Goal: Task Accomplishment & Management: Use online tool/utility

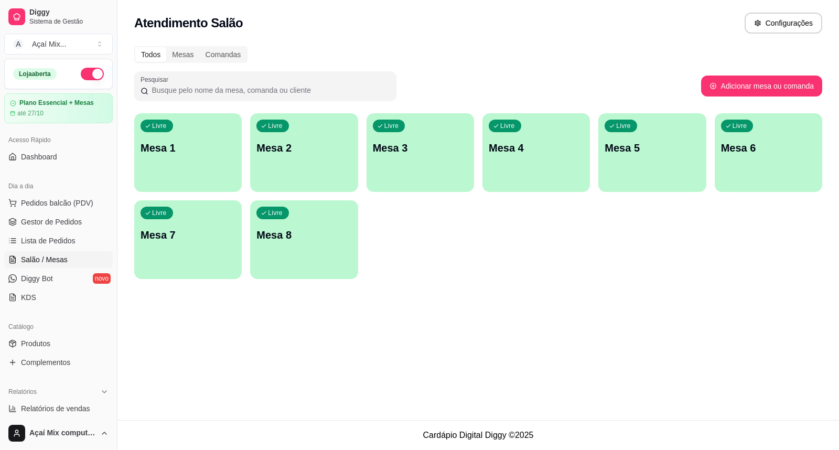
click at [194, 186] on div "button" at bounding box center [188, 185] width 108 height 13
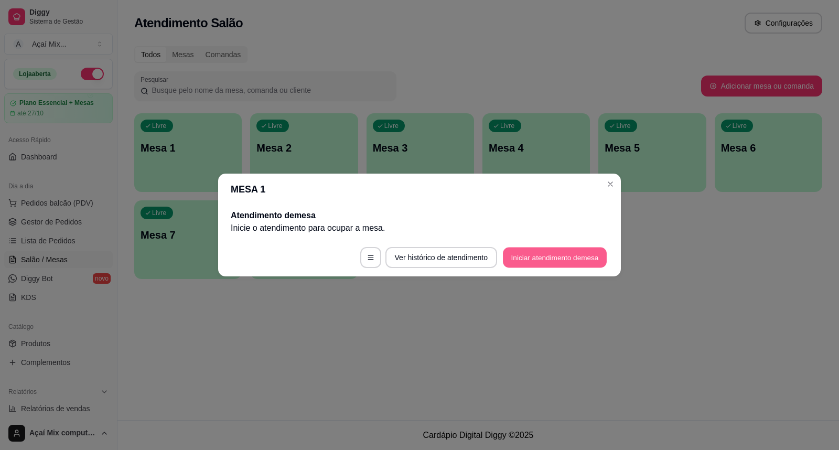
click at [579, 261] on button "Iniciar atendimento de mesa" at bounding box center [555, 258] width 104 height 20
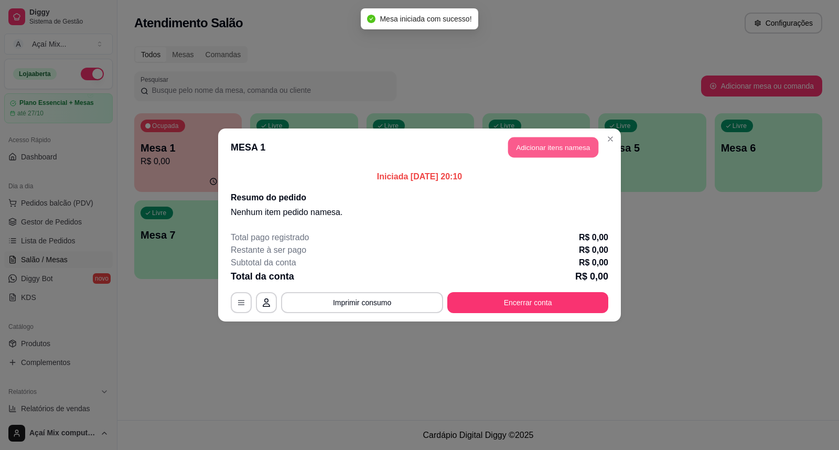
click at [536, 155] on button "Adicionar itens na mesa" at bounding box center [553, 147] width 90 height 20
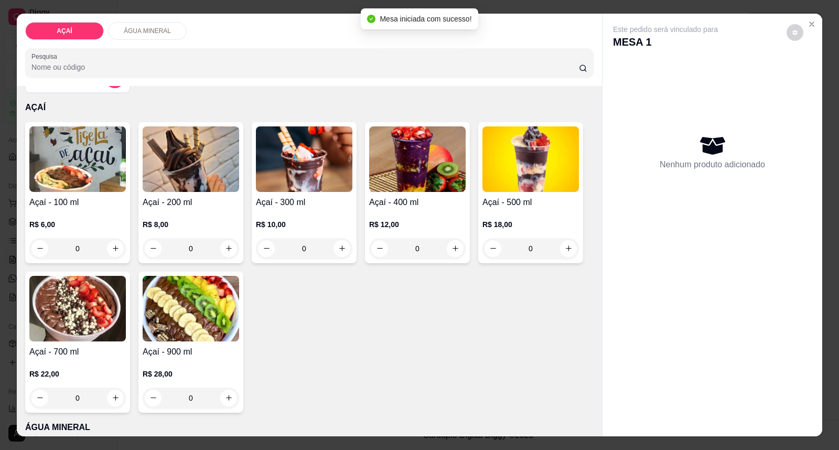
scroll to position [58, 0]
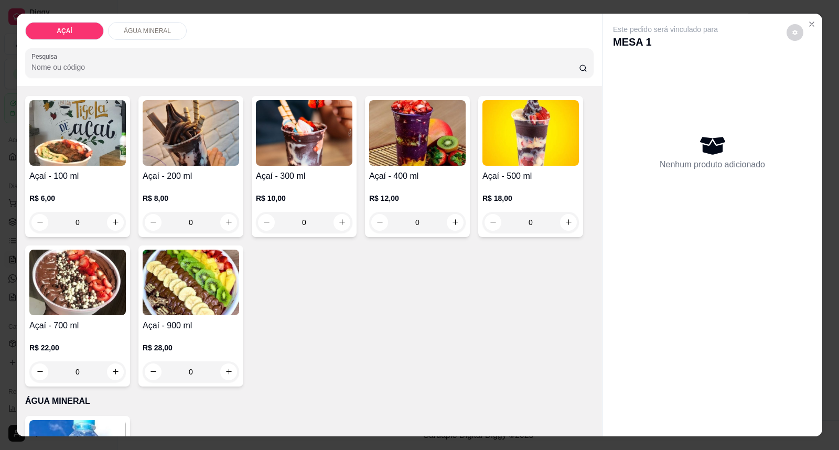
click at [114, 336] on div "R$ 22,00 0" at bounding box center [77, 357] width 97 height 50
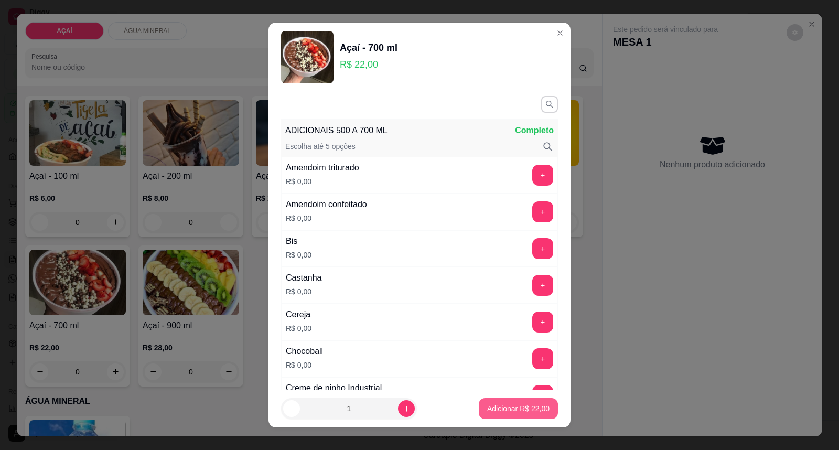
click at [495, 402] on button "Adicionar R$ 22,00" at bounding box center [518, 408] width 79 height 21
type input "1"
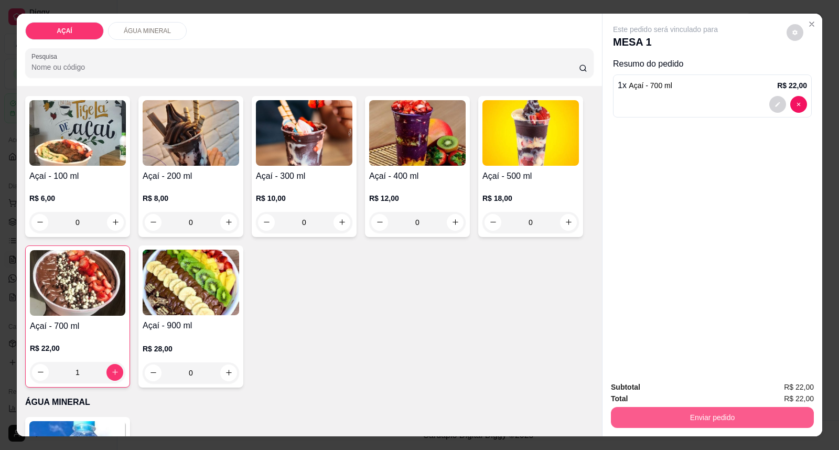
click at [660, 413] on button "Enviar pedido" at bounding box center [712, 417] width 203 height 21
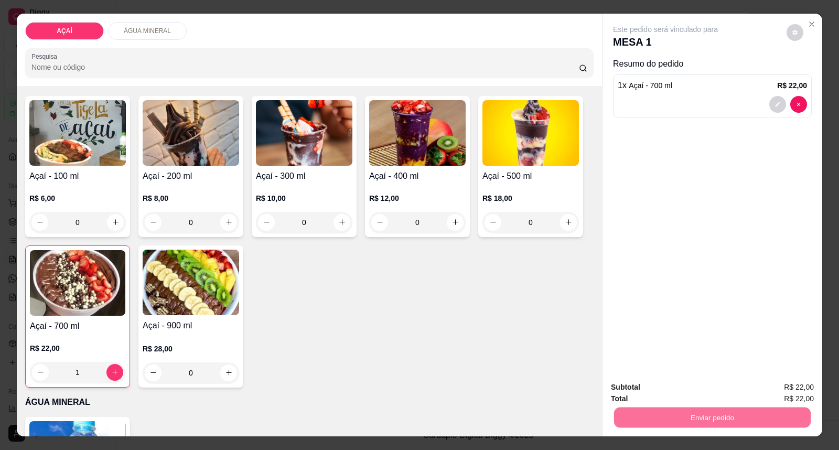
click at [781, 388] on button "Enviar pedido" at bounding box center [787, 391] width 58 height 19
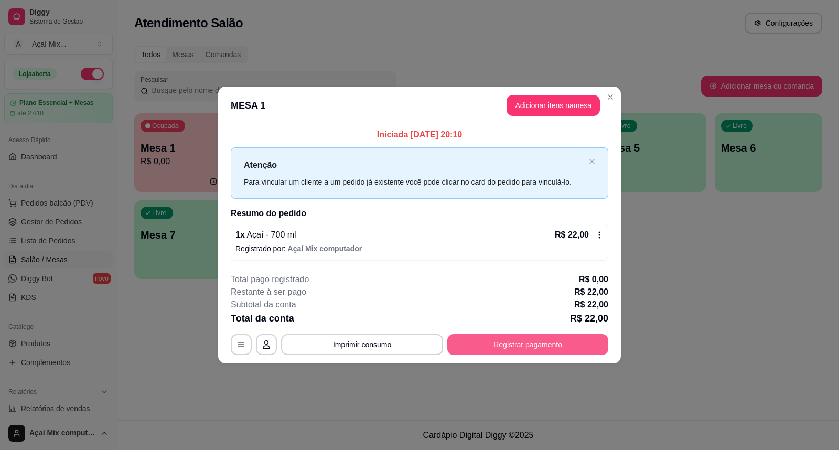
click at [586, 350] on button "Registrar pagamento" at bounding box center [527, 344] width 161 height 21
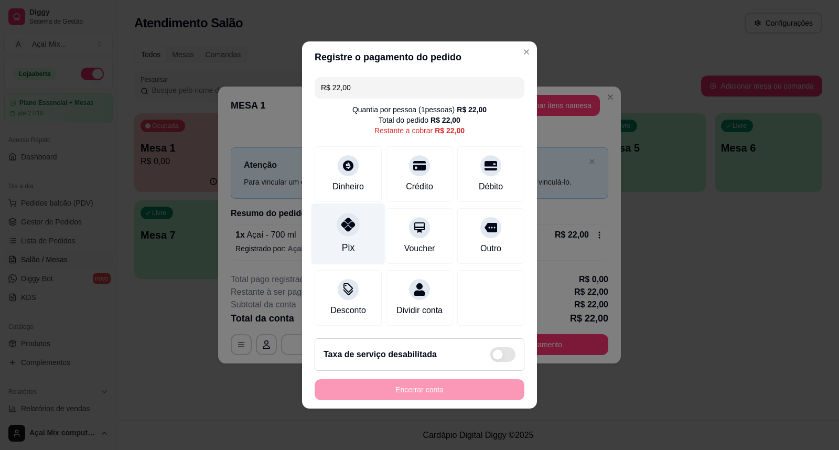
click at [342, 233] on div "Pix" at bounding box center [349, 234] width 74 height 61
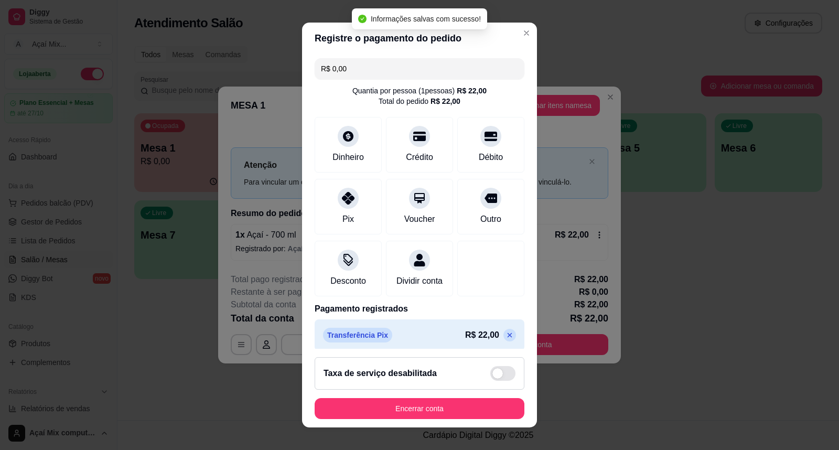
type input "R$ 0,00"
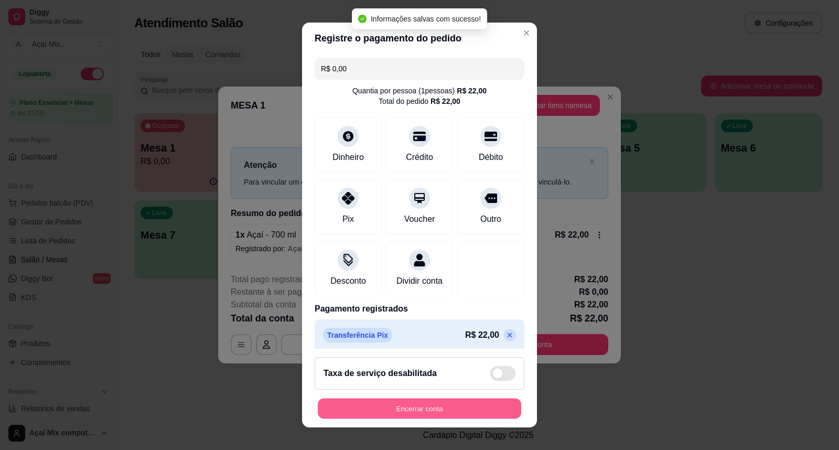
click at [485, 415] on button "Encerrar conta" at bounding box center [420, 409] width 204 height 20
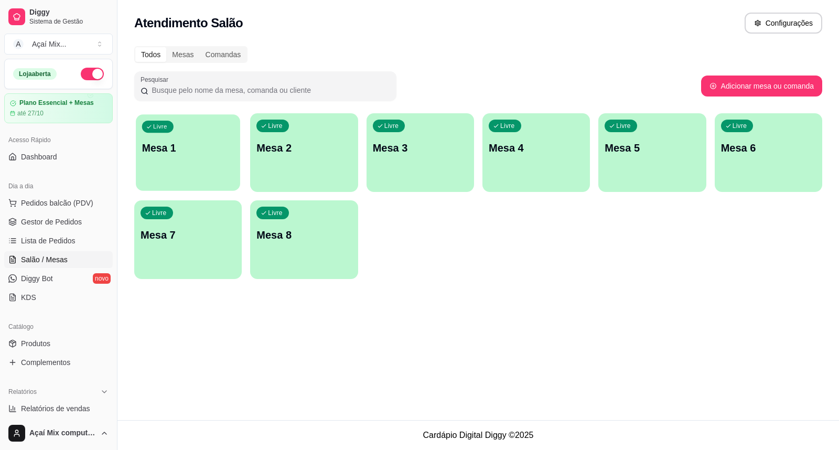
click at [179, 148] on p "Mesa 1" at bounding box center [188, 148] width 92 height 14
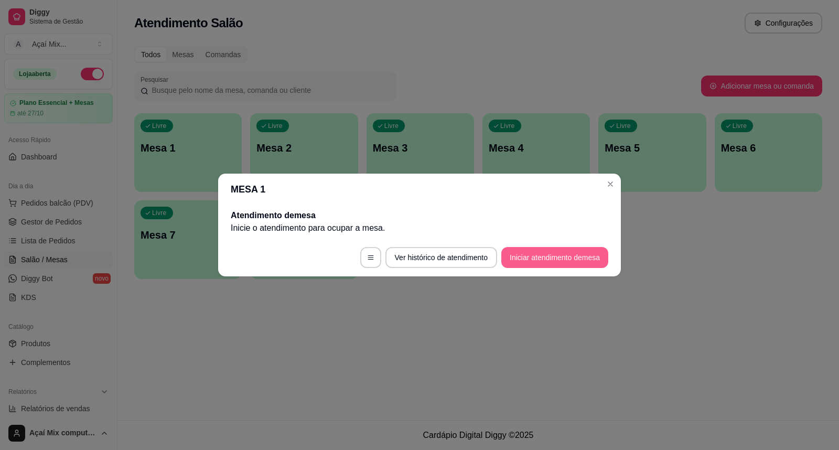
click at [600, 264] on button "Iniciar atendimento de mesa" at bounding box center [555, 257] width 107 height 21
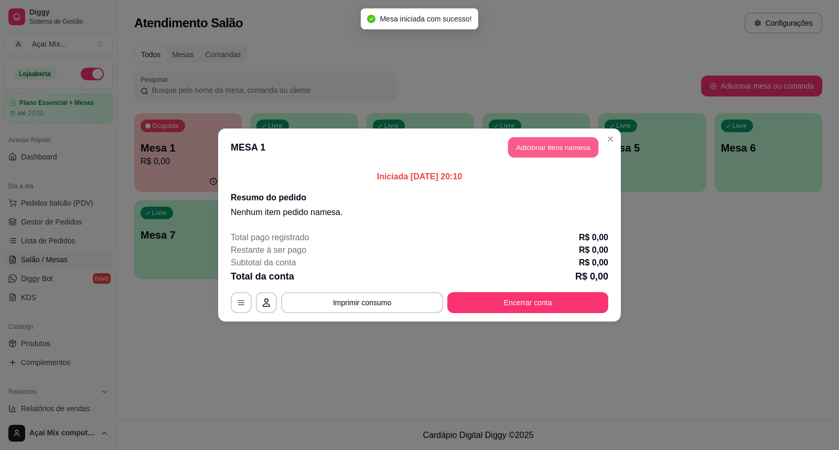
click at [563, 153] on button "Adicionar itens na mesa" at bounding box center [553, 147] width 90 height 20
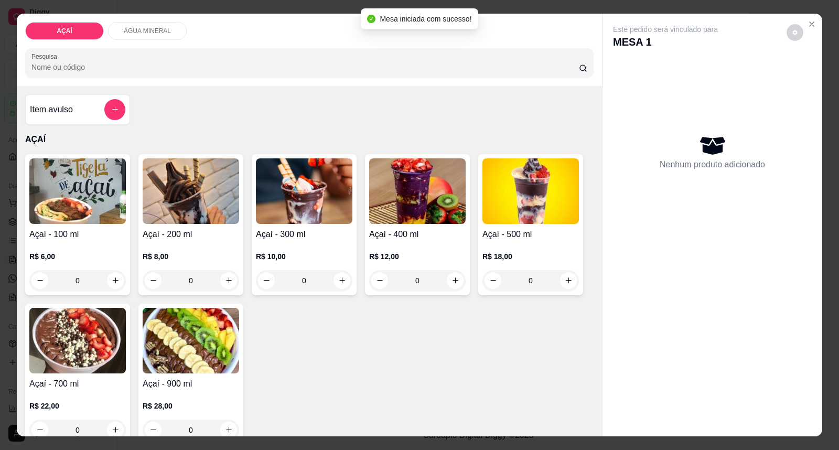
click at [403, 244] on div "R$ 12,00 0" at bounding box center [417, 266] width 97 height 50
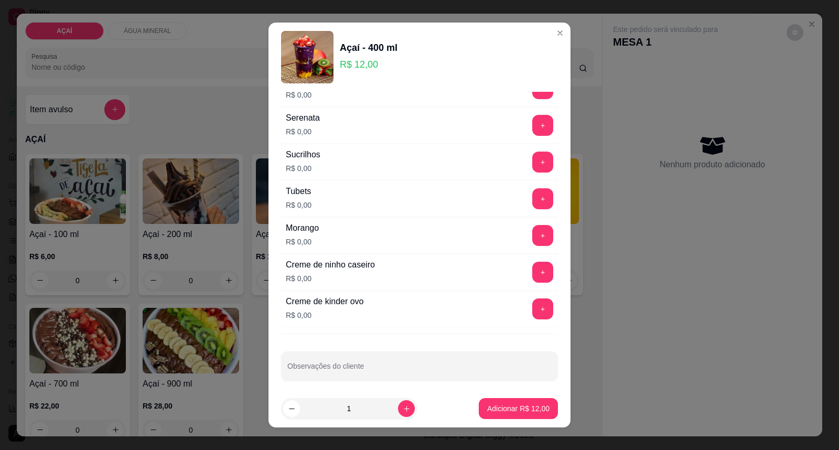
scroll to position [1307, 0]
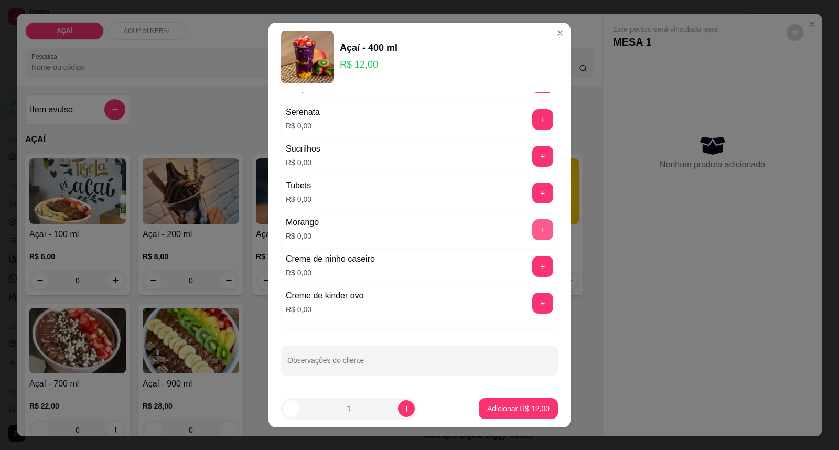
click at [532, 234] on button "+" at bounding box center [542, 229] width 21 height 21
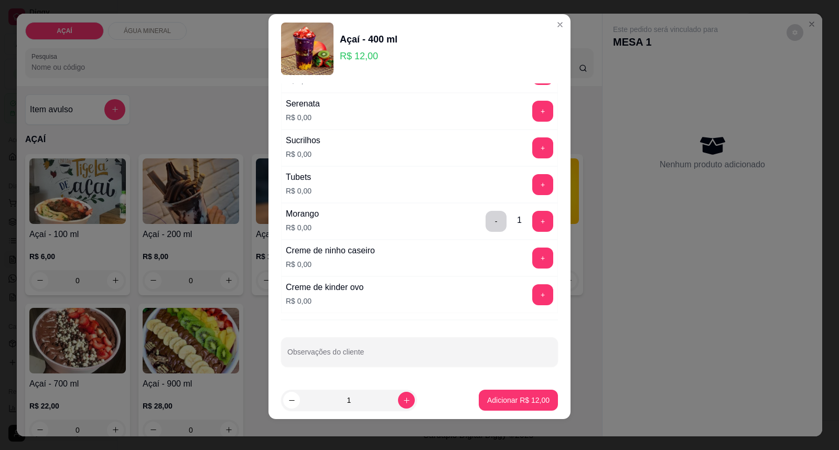
scroll to position [11, 0]
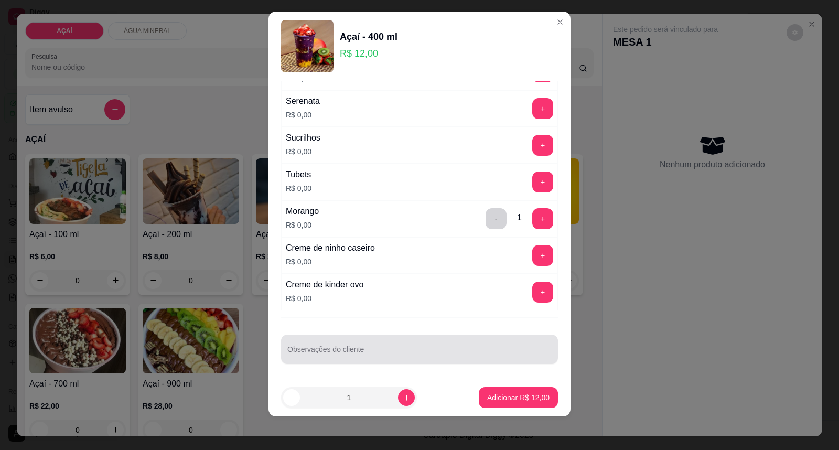
click at [458, 343] on div at bounding box center [419, 349] width 264 height 21
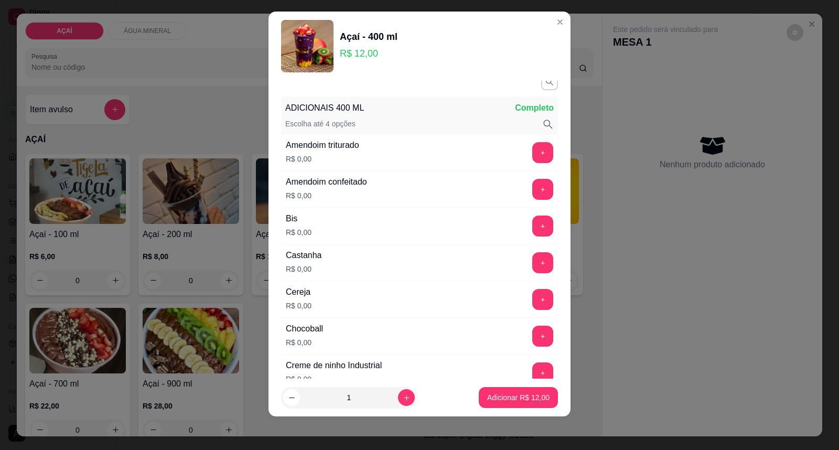
scroll to position [0, 0]
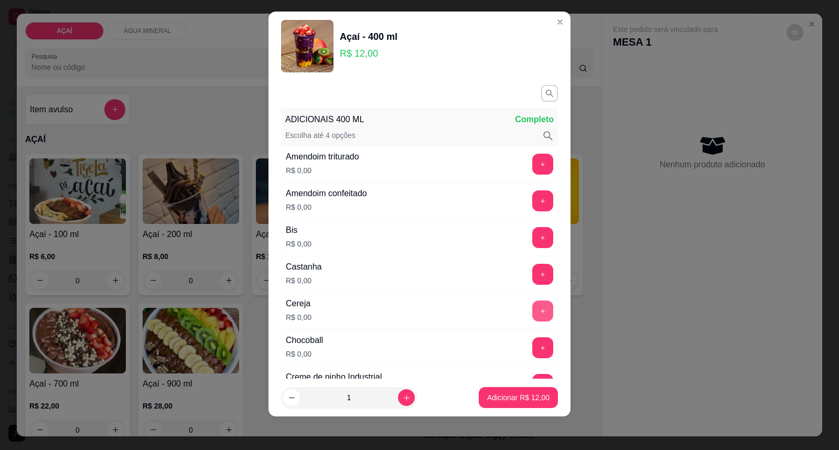
type input "banana"
click at [533, 310] on button "+" at bounding box center [543, 311] width 20 height 20
click at [521, 397] on p "Adicionar R$ 12,00" at bounding box center [518, 397] width 61 height 10
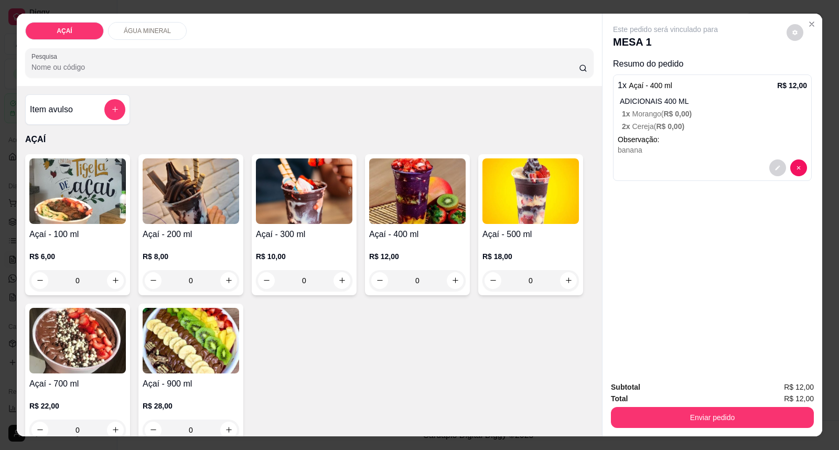
click at [370, 247] on div "R$ 12,00 0" at bounding box center [417, 266] width 97 height 50
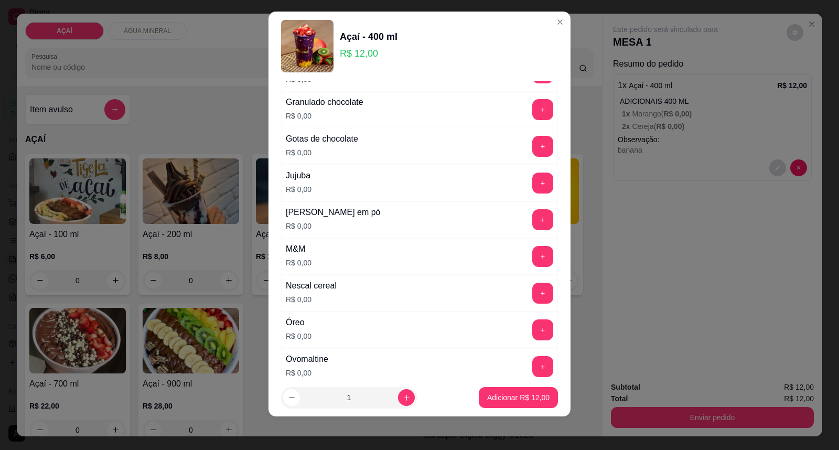
scroll to position [957, 0]
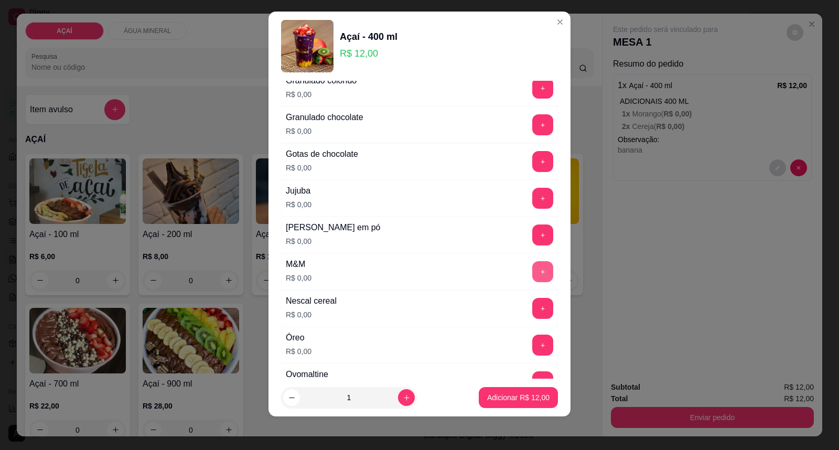
click at [532, 274] on button "+" at bounding box center [542, 271] width 21 height 21
click at [533, 238] on button "+" at bounding box center [543, 235] width 20 height 20
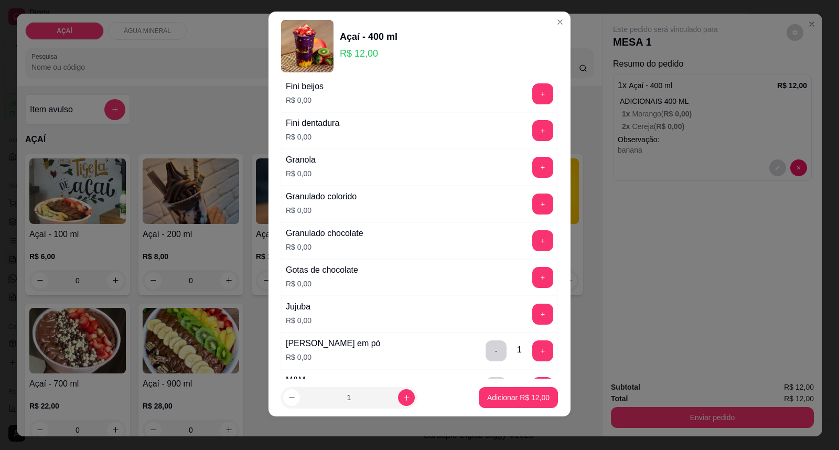
scroll to position [841, 0]
click at [532, 211] on button "+" at bounding box center [542, 204] width 21 height 21
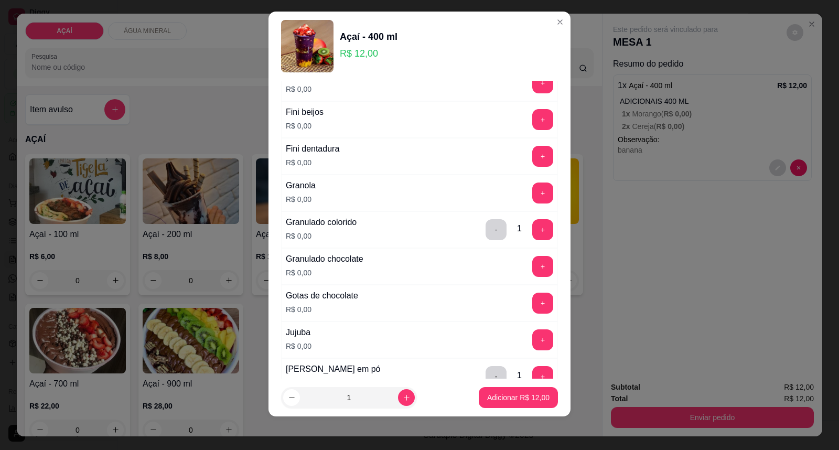
scroll to position [758, 0]
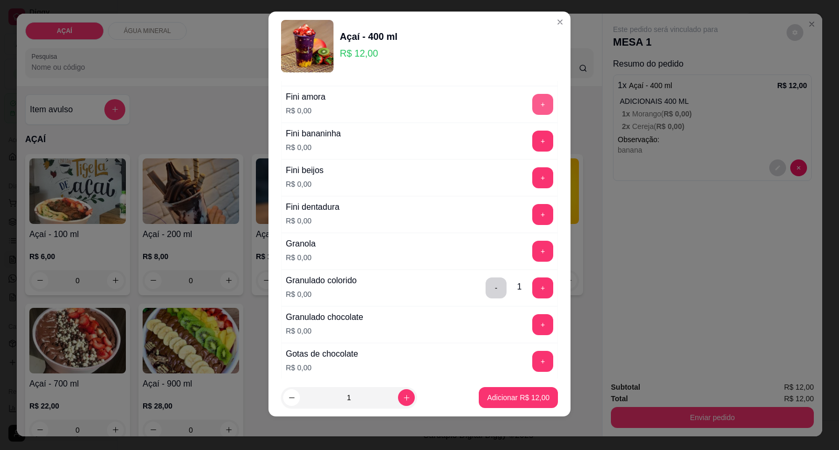
click at [532, 110] on button "+" at bounding box center [542, 104] width 21 height 21
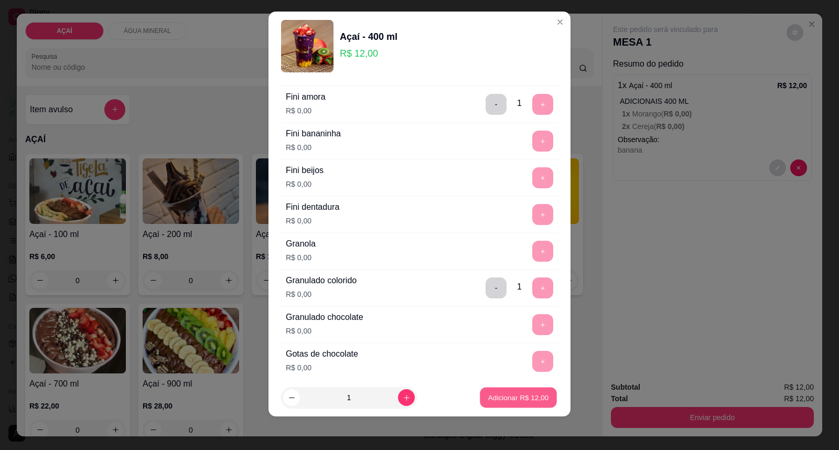
click at [484, 388] on button "Adicionar R$ 12,00" at bounding box center [518, 398] width 77 height 20
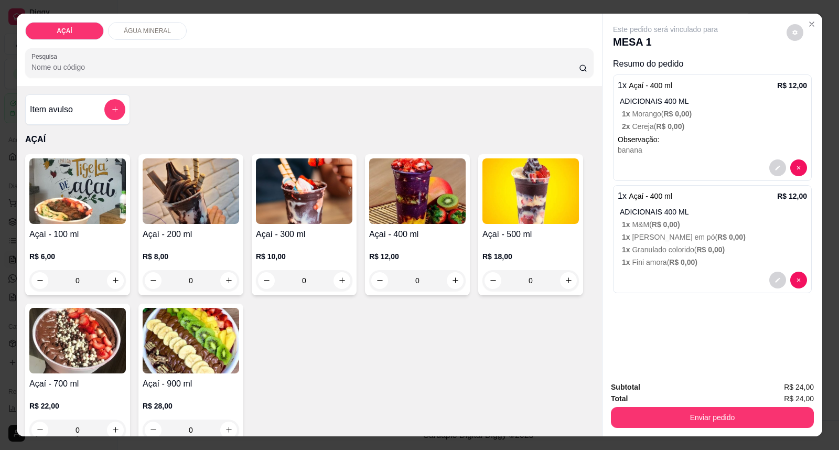
click at [388, 245] on div "R$ 12,00 0" at bounding box center [417, 266] width 97 height 50
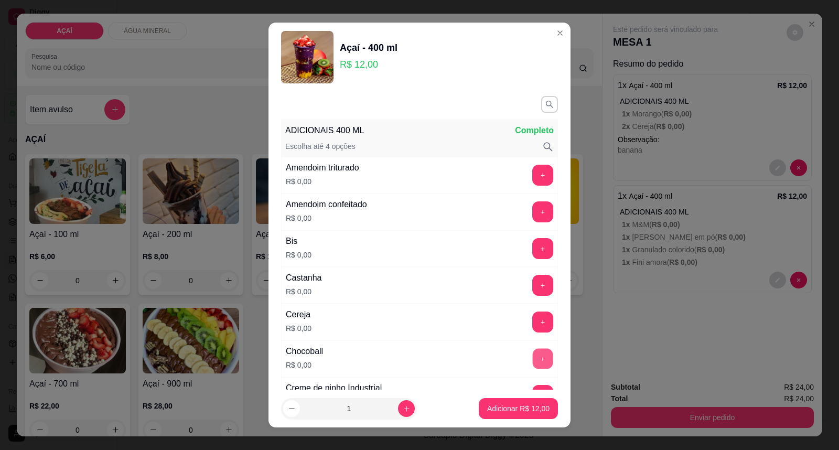
click at [533, 355] on button "+" at bounding box center [543, 359] width 20 height 20
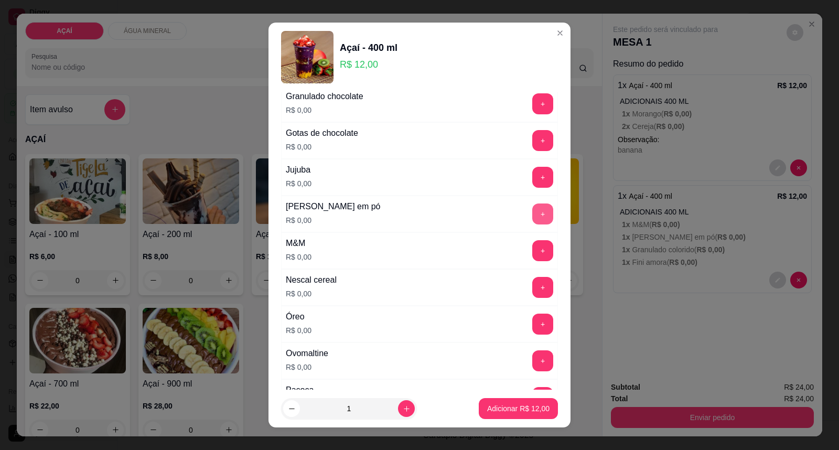
scroll to position [990, 0]
click at [533, 218] on button "+" at bounding box center [543, 213] width 20 height 20
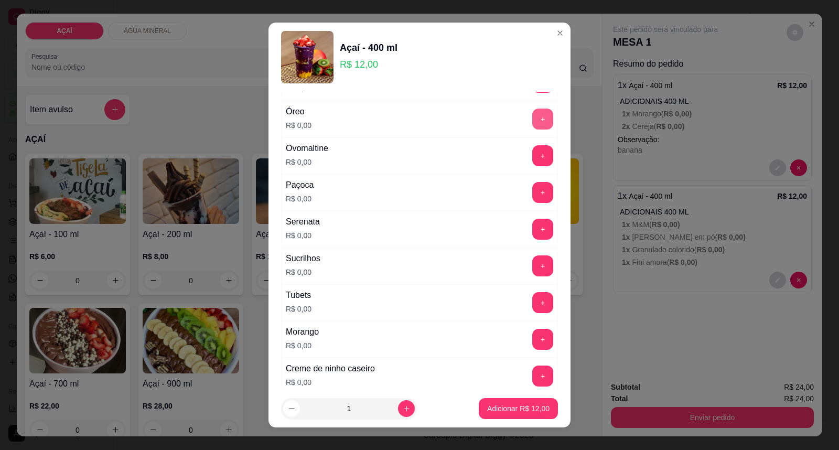
scroll to position [1224, 0]
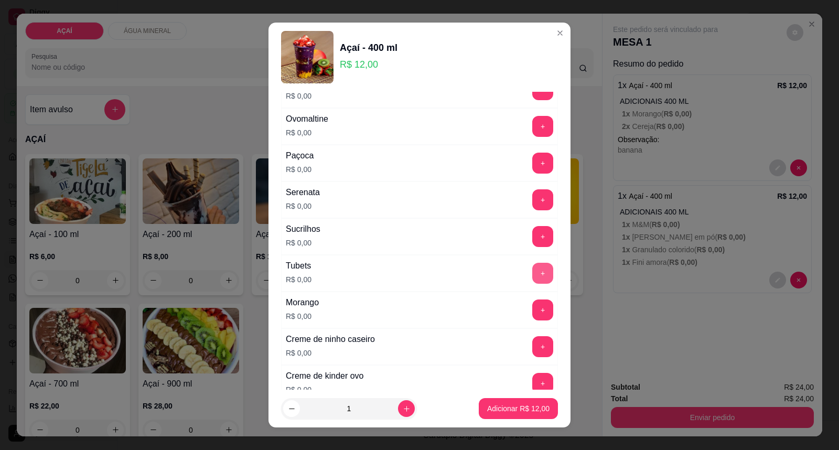
click at [532, 283] on button "+" at bounding box center [542, 273] width 21 height 21
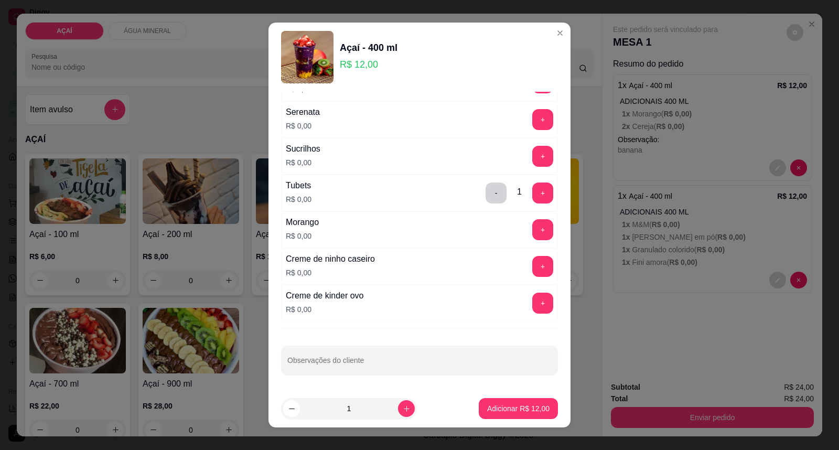
scroll to position [1307, 0]
click at [497, 413] on p "Adicionar R$ 12,00" at bounding box center [518, 408] width 62 height 10
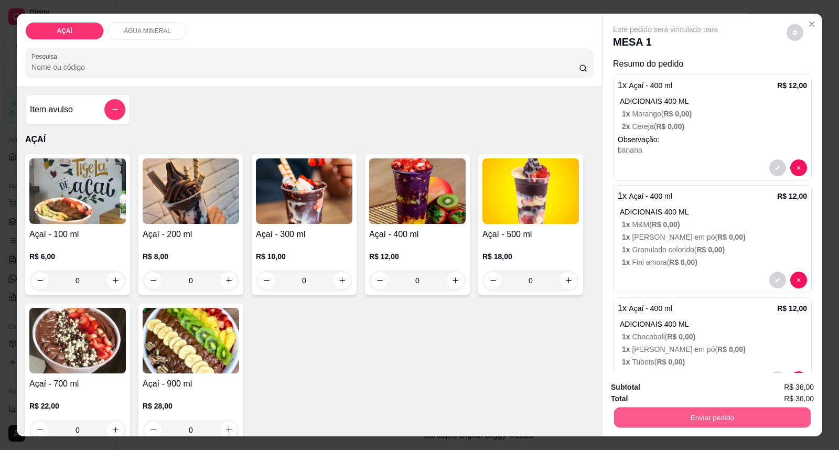
click at [737, 427] on button "Enviar pedido" at bounding box center [712, 418] width 197 height 20
click at [767, 393] on button "Enviar pedido" at bounding box center [787, 391] width 58 height 19
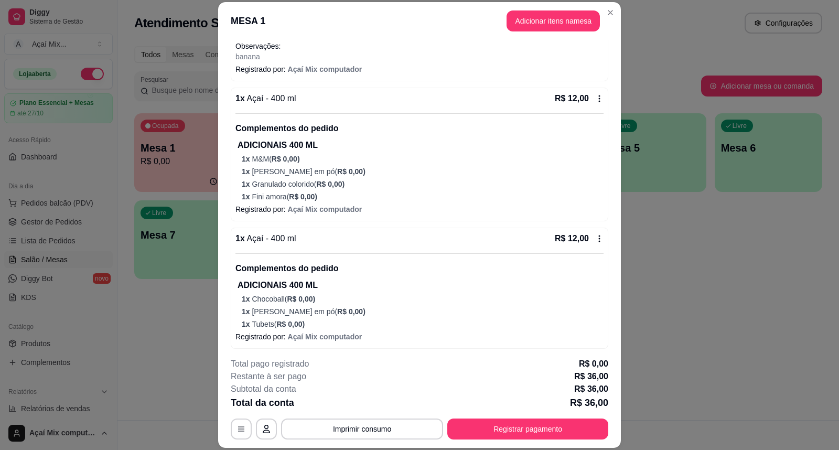
scroll to position [195, 0]
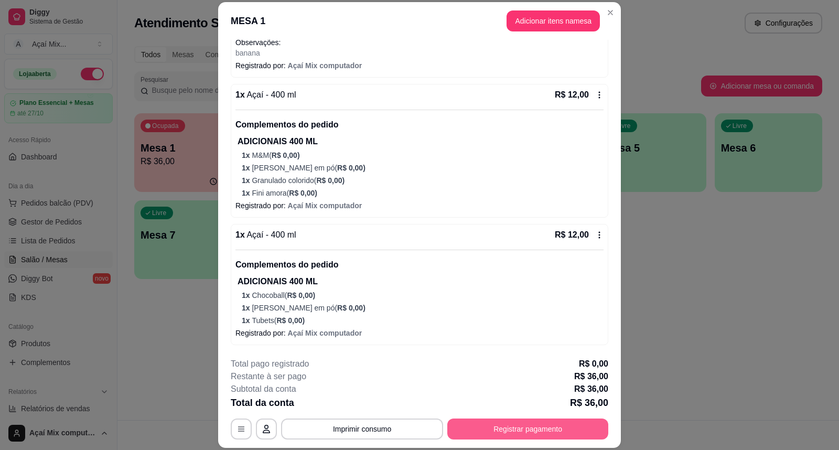
click at [496, 433] on button "Registrar pagamento" at bounding box center [527, 429] width 161 height 21
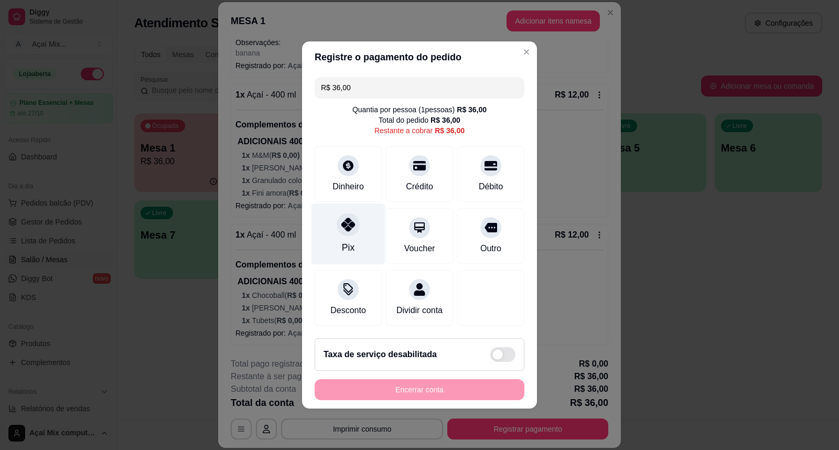
drag, startPoint x: 361, startPoint y: 210, endPoint x: 363, endPoint y: 229, distance: 19.0
click at [362, 223] on div "Pix" at bounding box center [349, 234] width 74 height 61
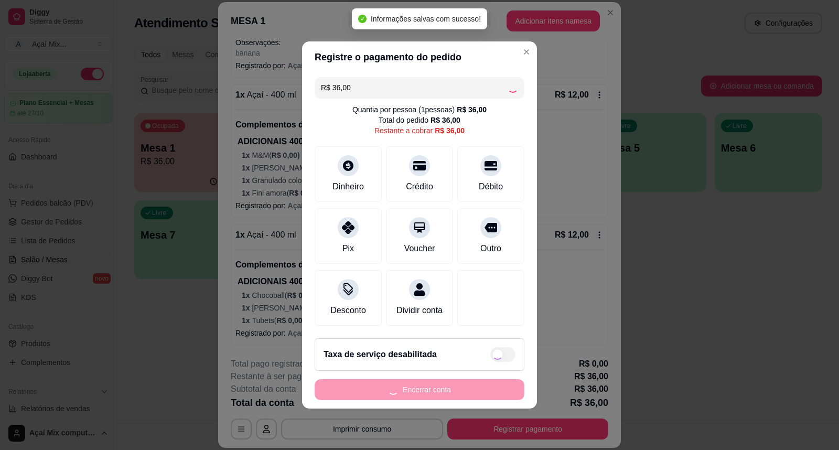
type input "R$ 0,00"
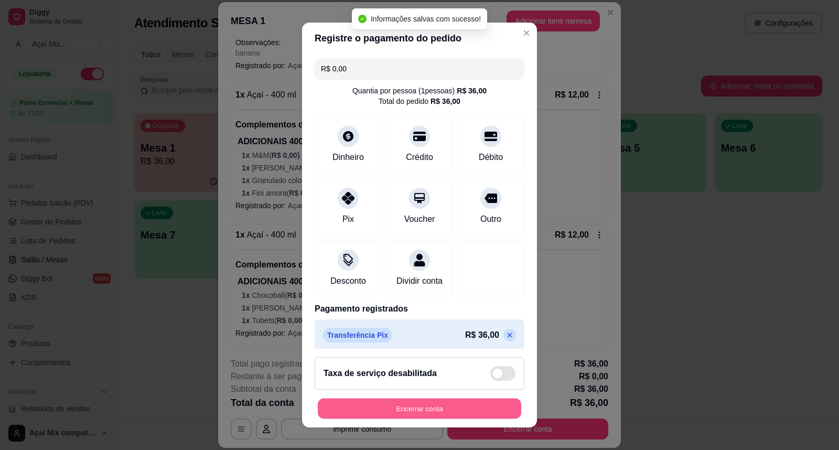
click at [431, 403] on button "Encerrar conta" at bounding box center [420, 409] width 204 height 20
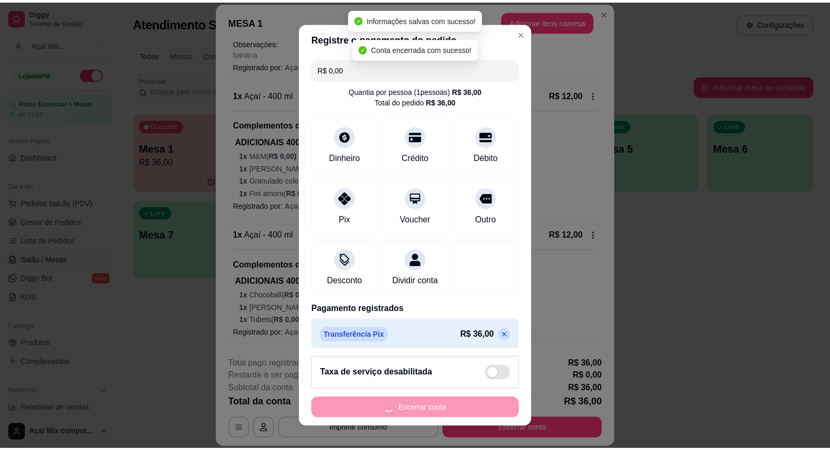
scroll to position [0, 0]
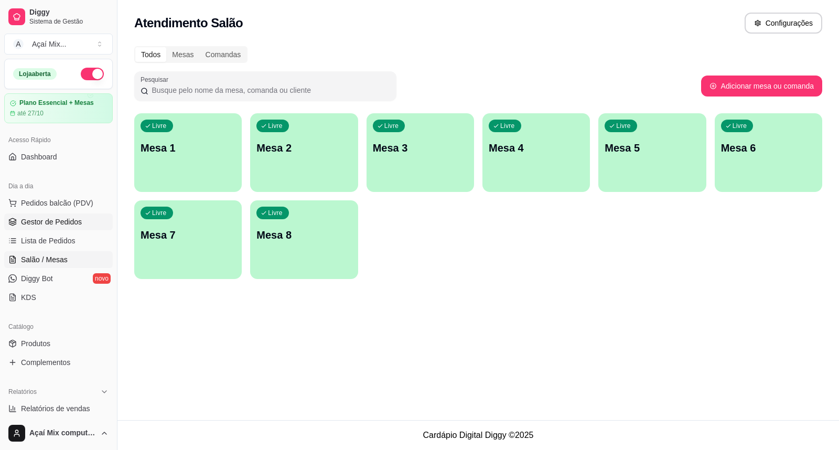
click at [59, 219] on span "Gestor de Pedidos" at bounding box center [51, 222] width 61 height 10
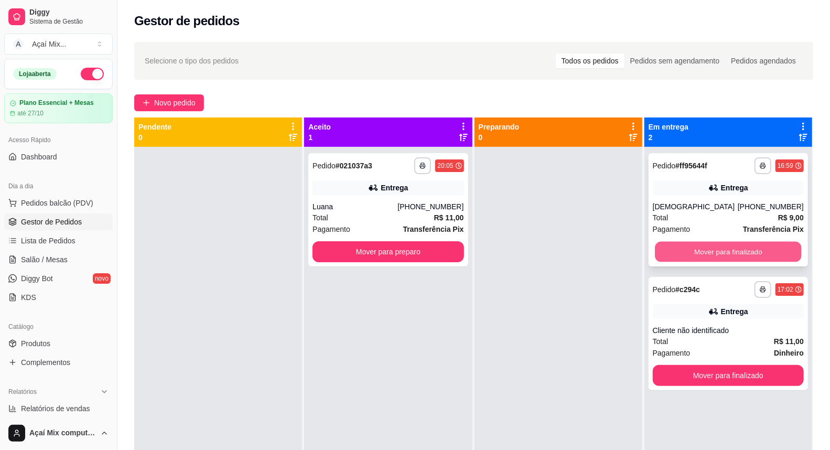
click at [703, 253] on button "Mover para finalizado" at bounding box center [728, 252] width 147 height 20
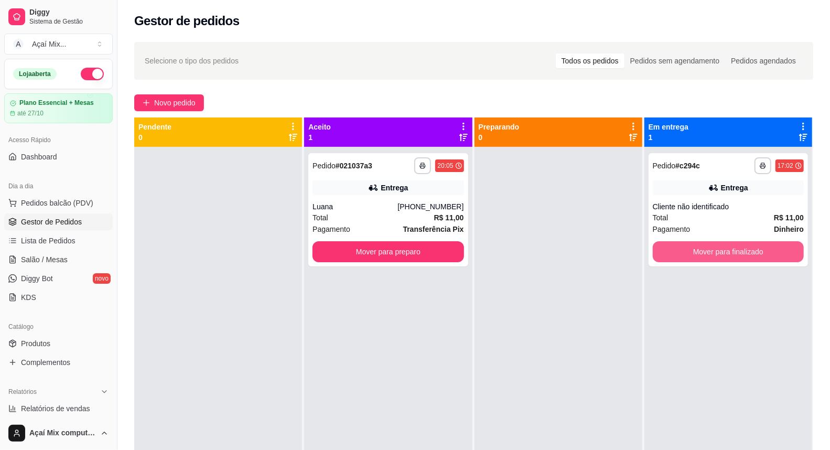
click at [703, 253] on button "Mover para finalizado" at bounding box center [728, 251] width 151 height 21
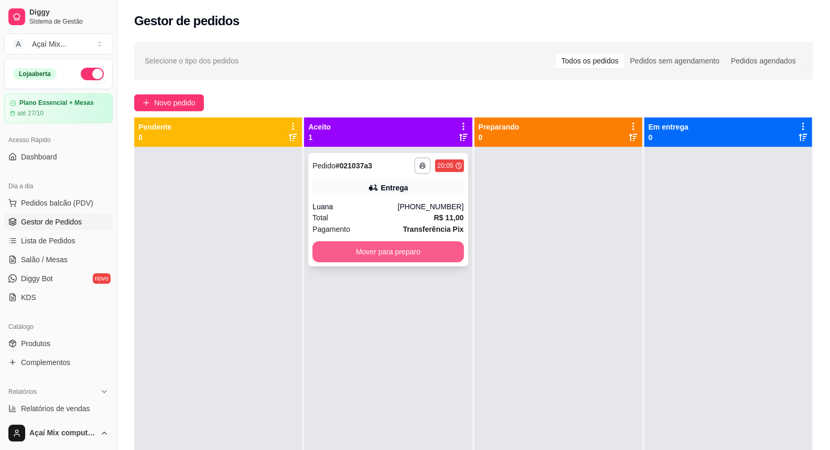
click at [446, 261] on button "Mover para preparo" at bounding box center [388, 251] width 151 height 21
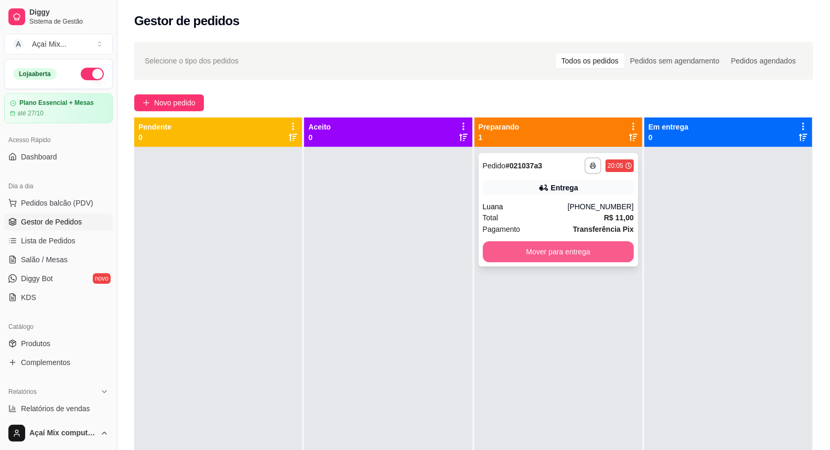
click at [516, 251] on button "Mover para entrega" at bounding box center [558, 251] width 151 height 21
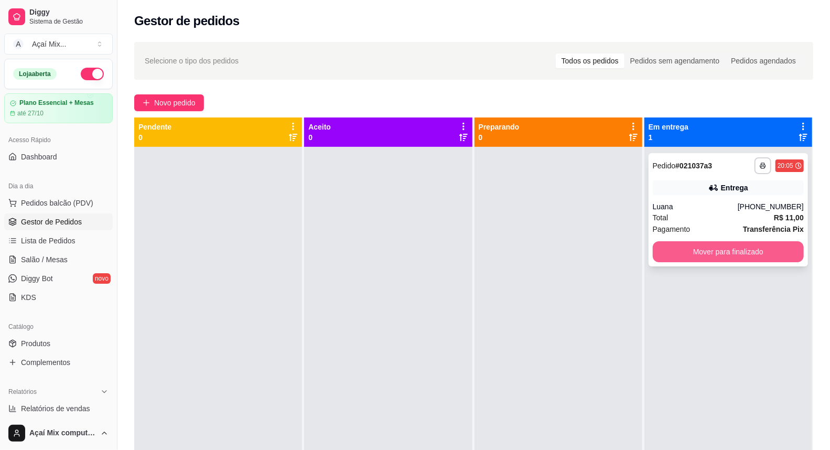
click at [677, 246] on button "Mover para finalizado" at bounding box center [728, 251] width 151 height 21
